Goal: Find specific page/section: Find specific page/section

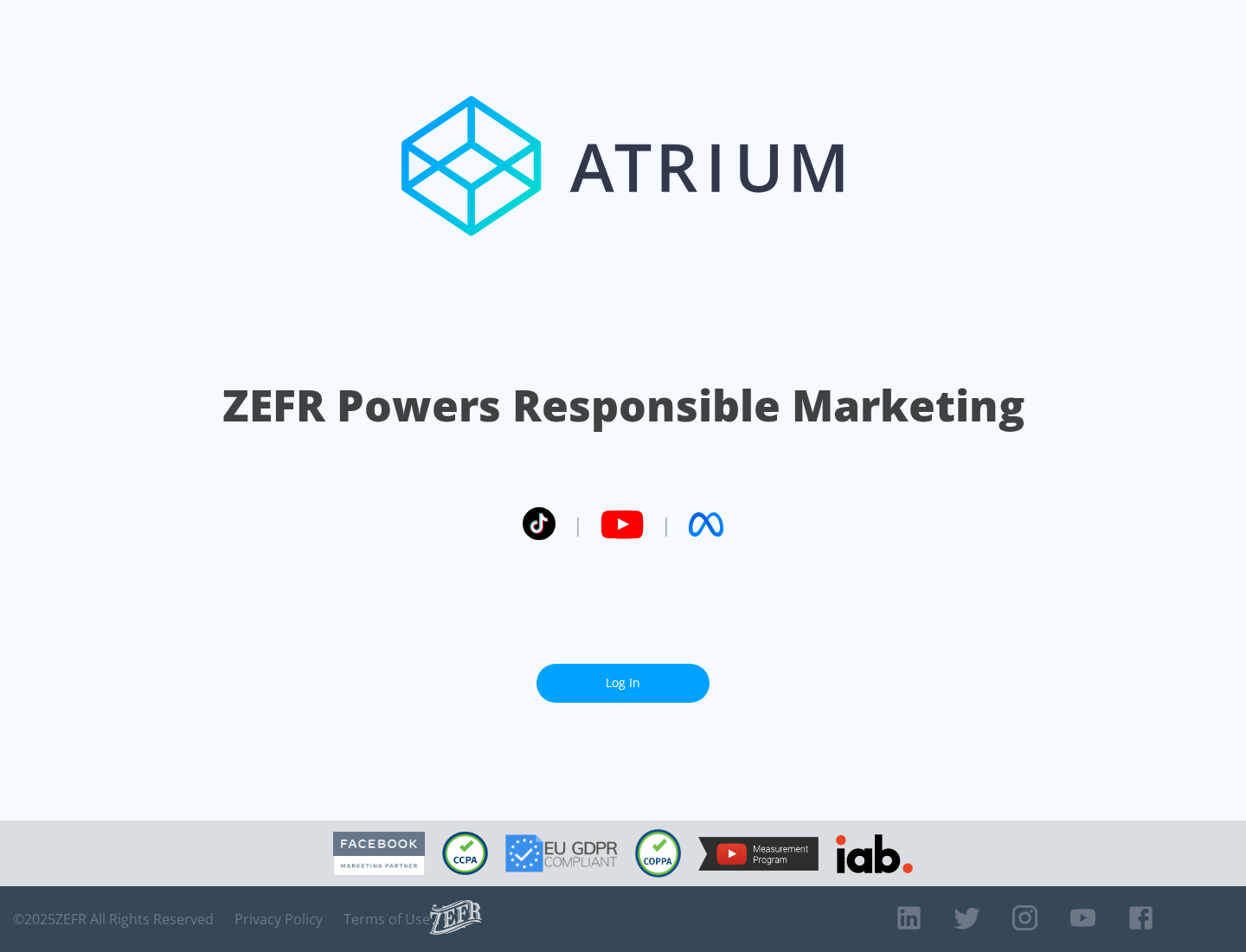
click at [623, 676] on link "Log In" at bounding box center [623, 682] width 173 height 39
